Goal: Task Accomplishment & Management: Manage account settings

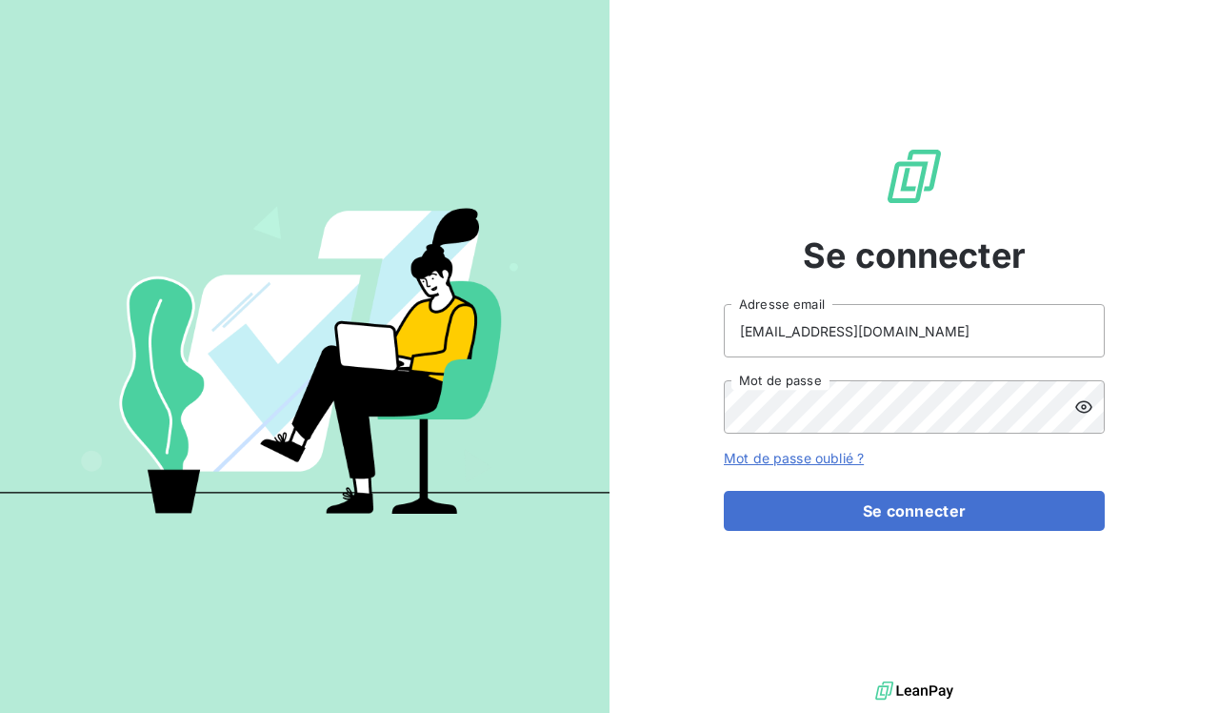
click at [1082, 409] on icon at bounding box center [1084, 406] width 19 height 19
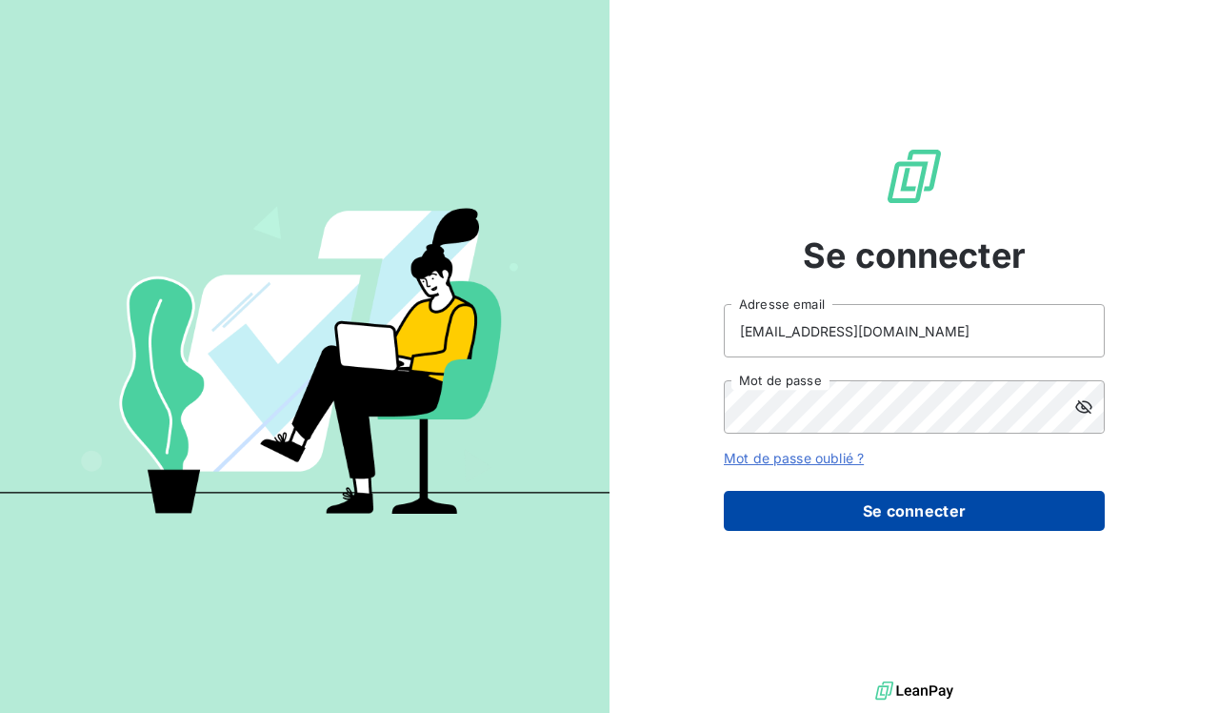
click at [880, 525] on button "Se connecter" at bounding box center [914, 511] width 381 height 40
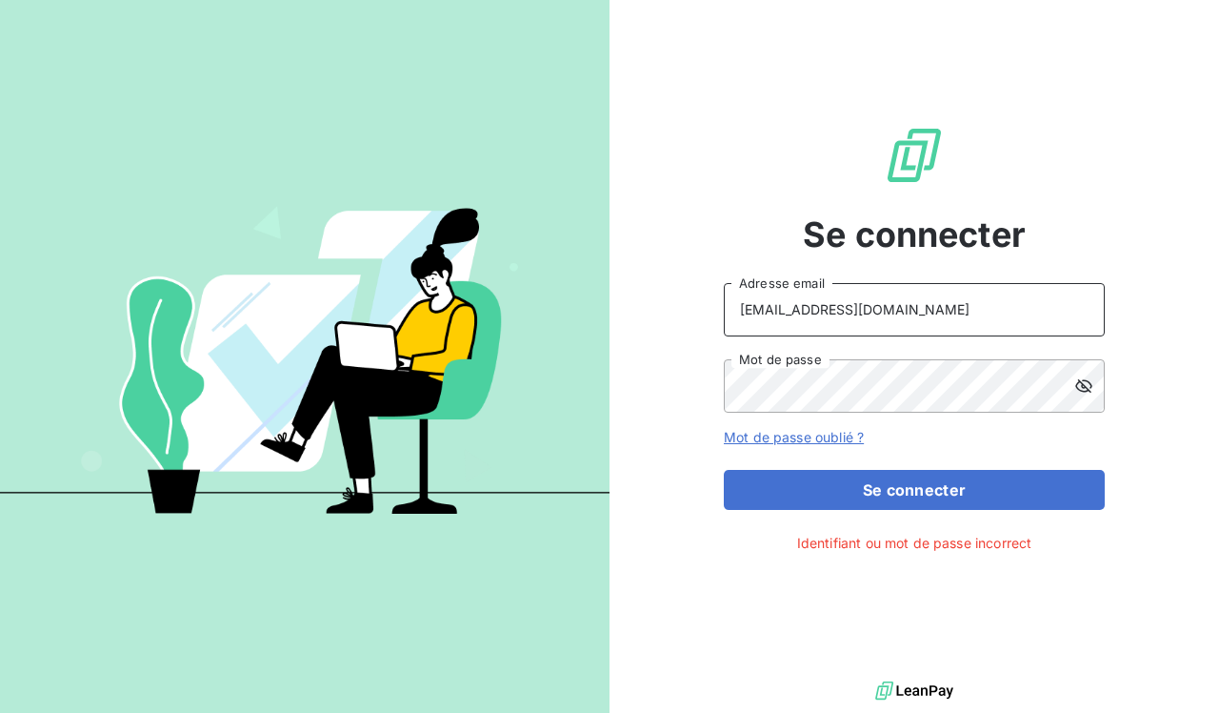
click at [905, 308] on input "[EMAIL_ADDRESS][DOMAIN_NAME]" at bounding box center [914, 309] width 381 height 53
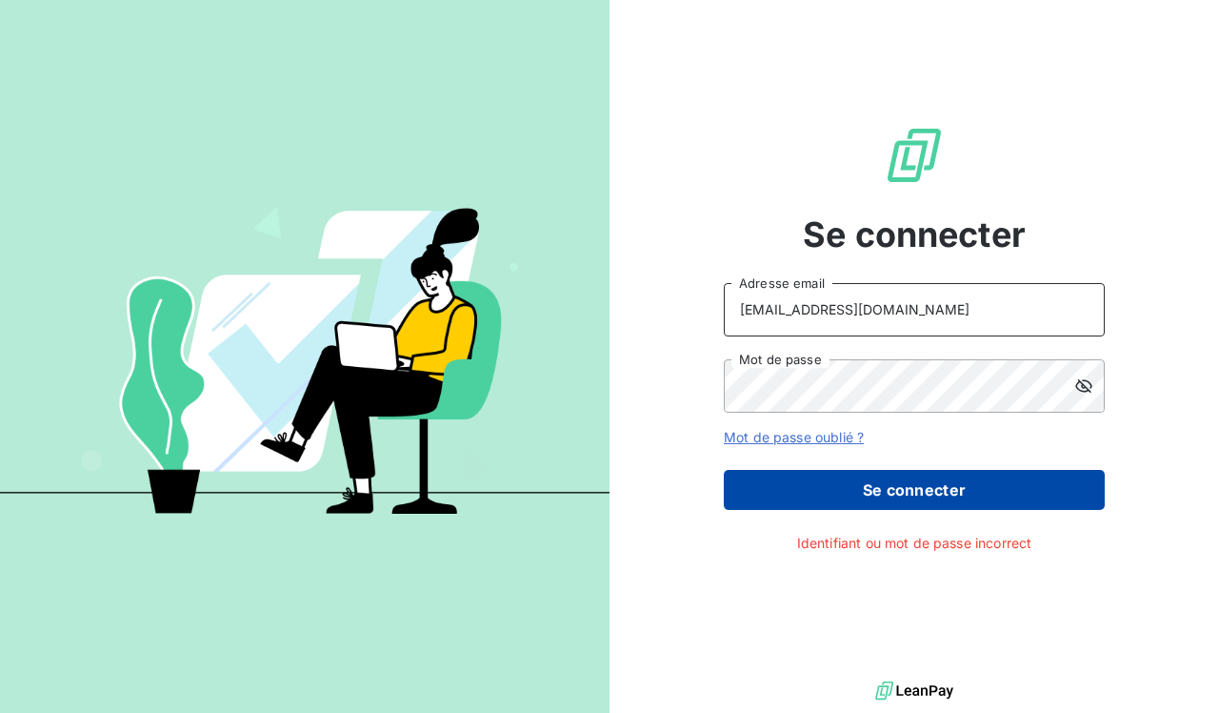
type input "[EMAIL_ADDRESS][DOMAIN_NAME]"
click at [876, 503] on button "Se connecter" at bounding box center [914, 490] width 381 height 40
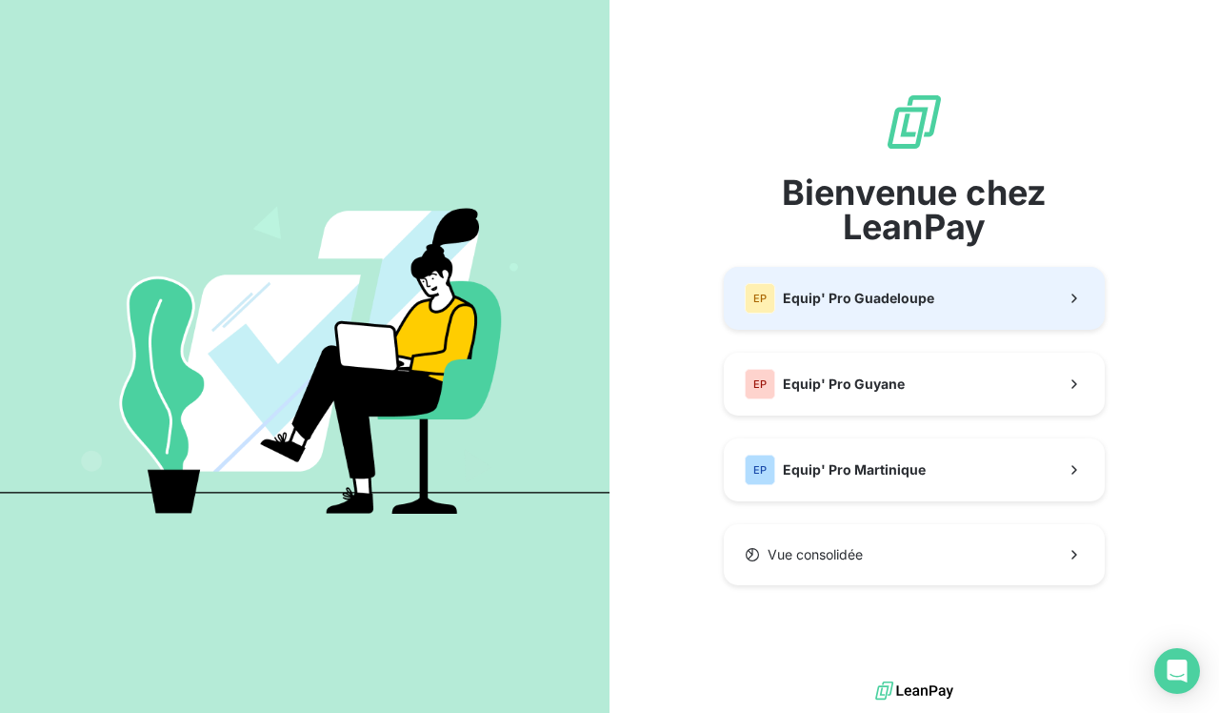
click at [912, 313] on div "EP Equip' Pro Guadeloupe" at bounding box center [840, 298] width 190 height 30
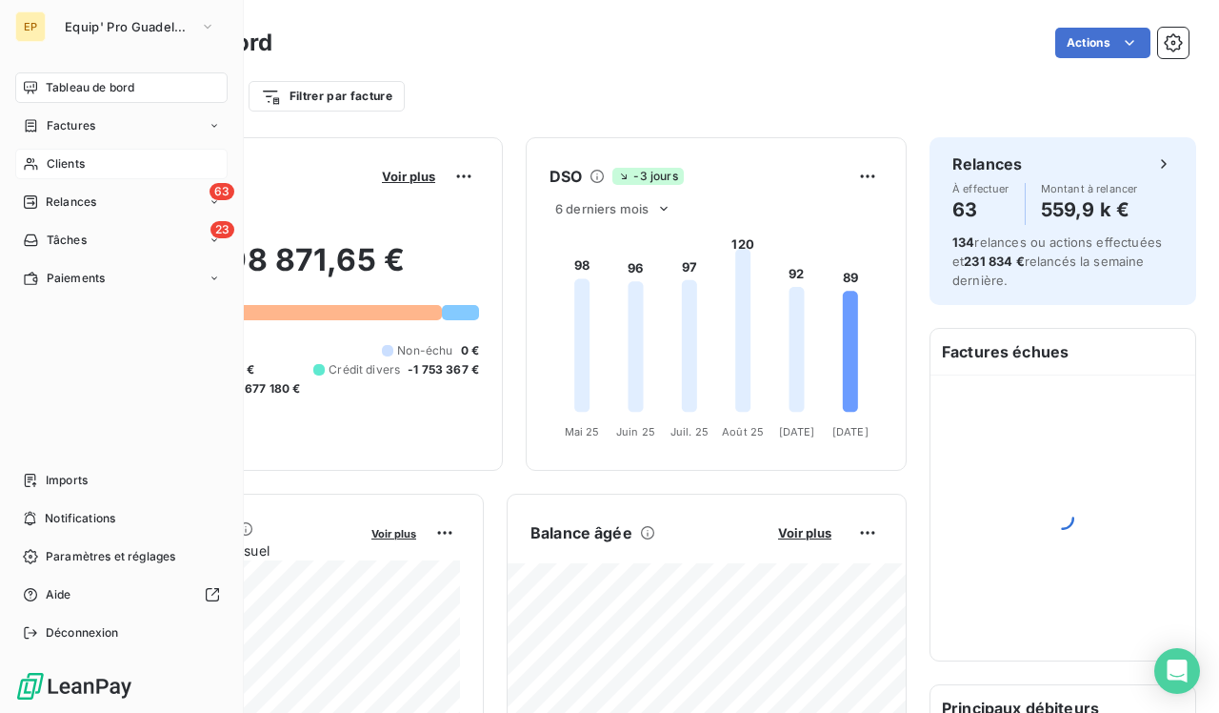
click at [36, 158] on icon at bounding box center [31, 163] width 16 height 15
